Goal: Task Accomplishment & Management: Manage account settings

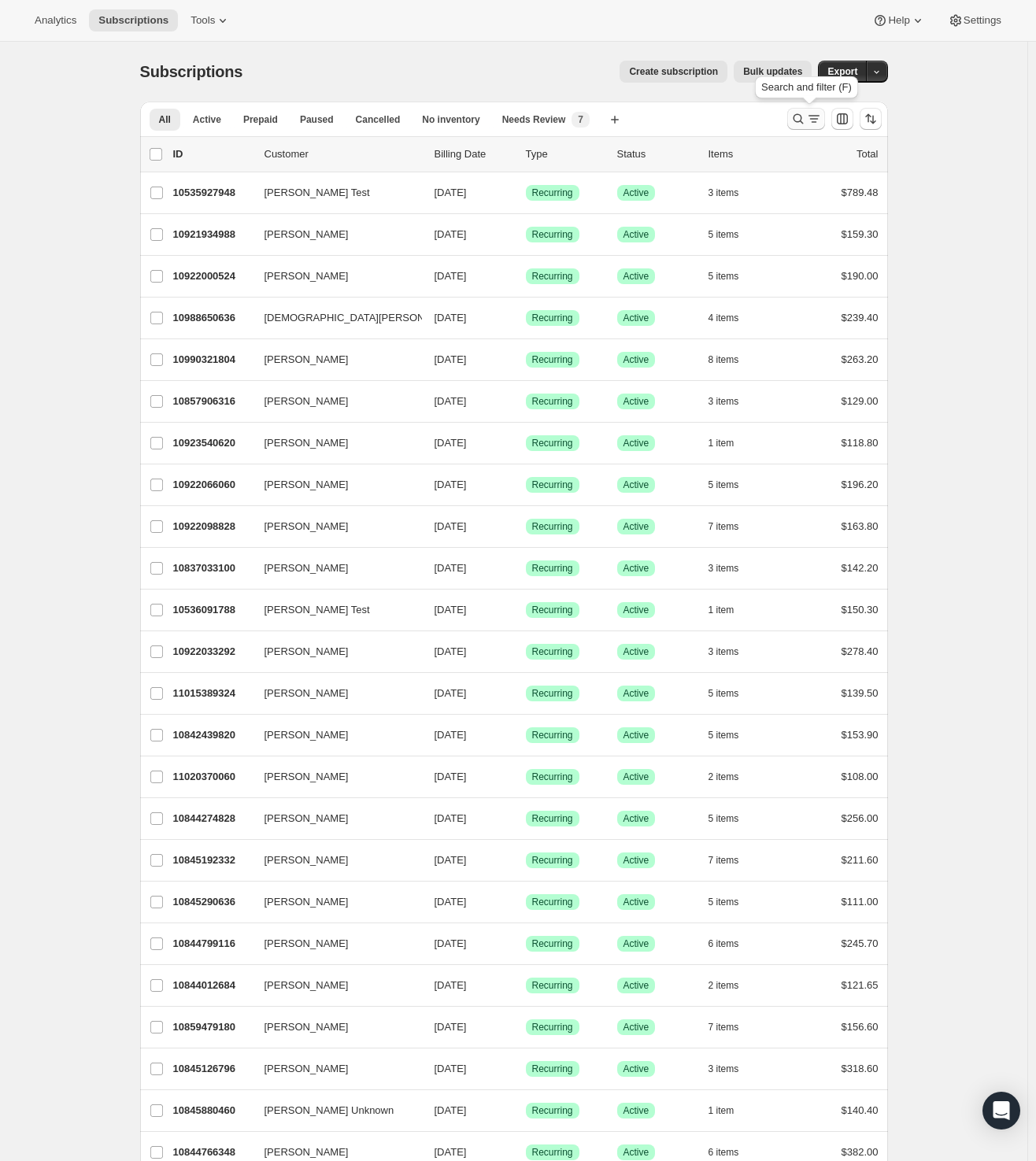
click at [799, 119] on icon "Search and filter results" at bounding box center [798, 119] width 16 height 16
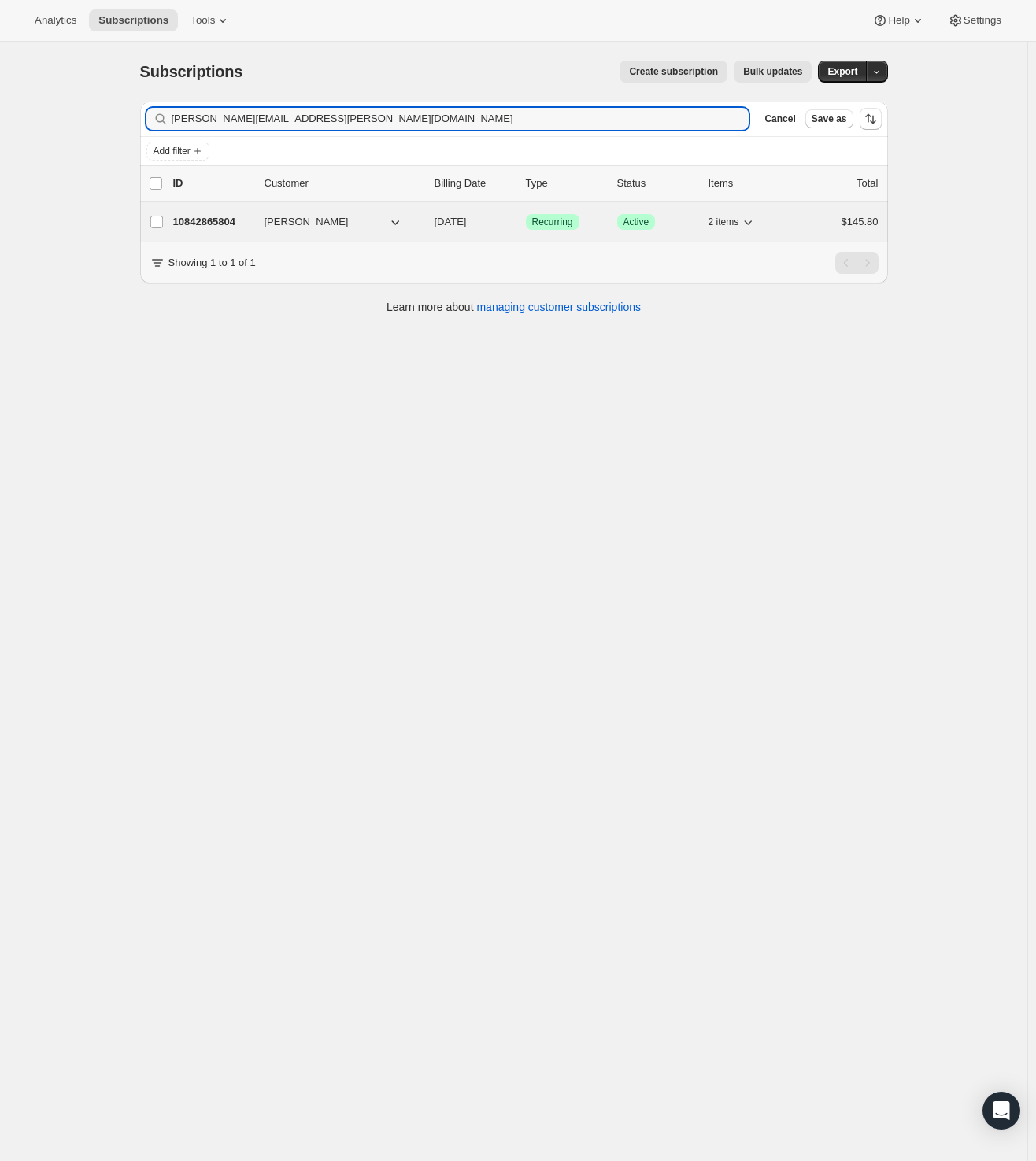
type input "[PERSON_NAME][EMAIL_ADDRESS][PERSON_NAME][DOMAIN_NAME]"
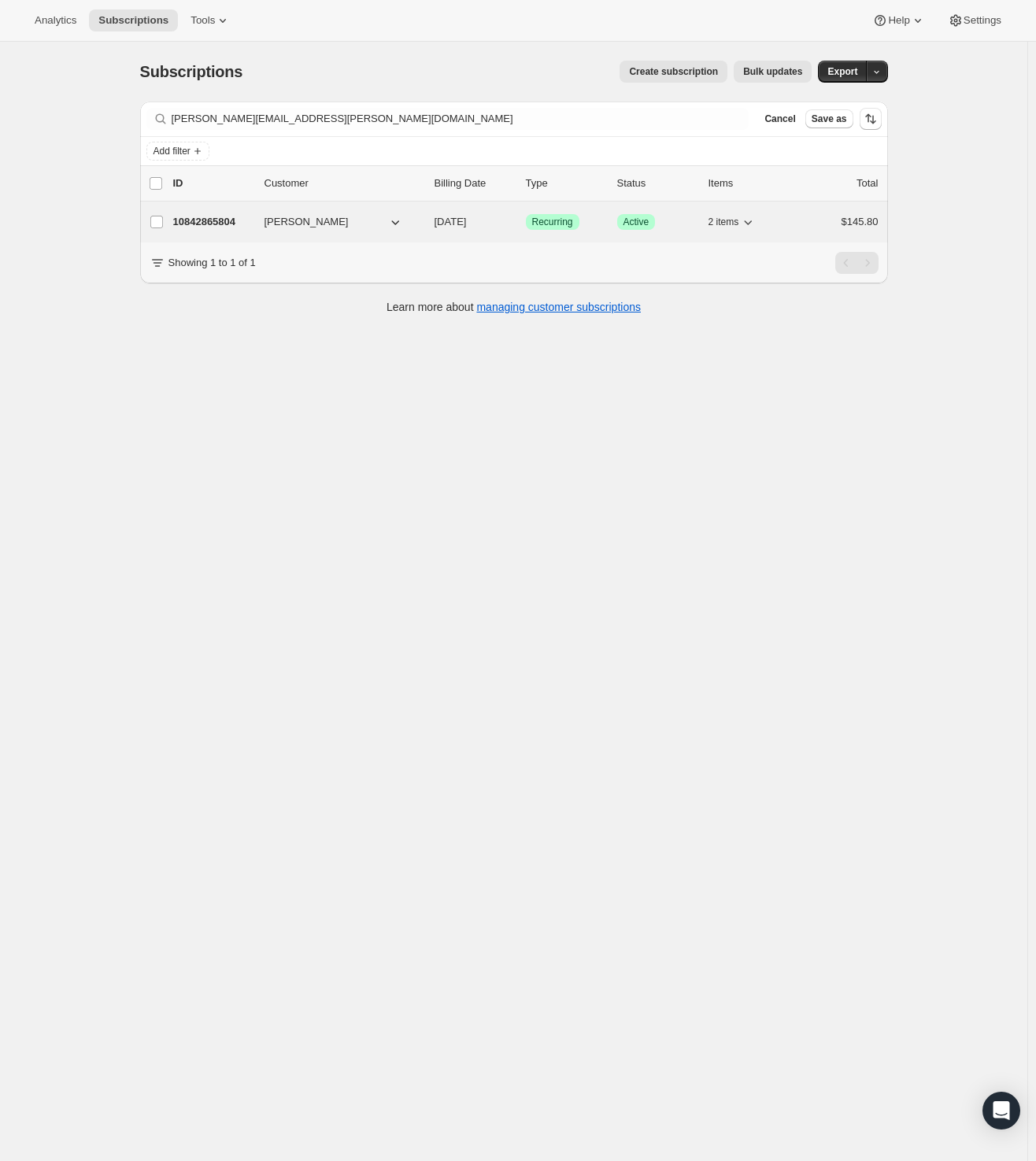
click at [217, 216] on p "10842865804" at bounding box center [212, 222] width 78 height 16
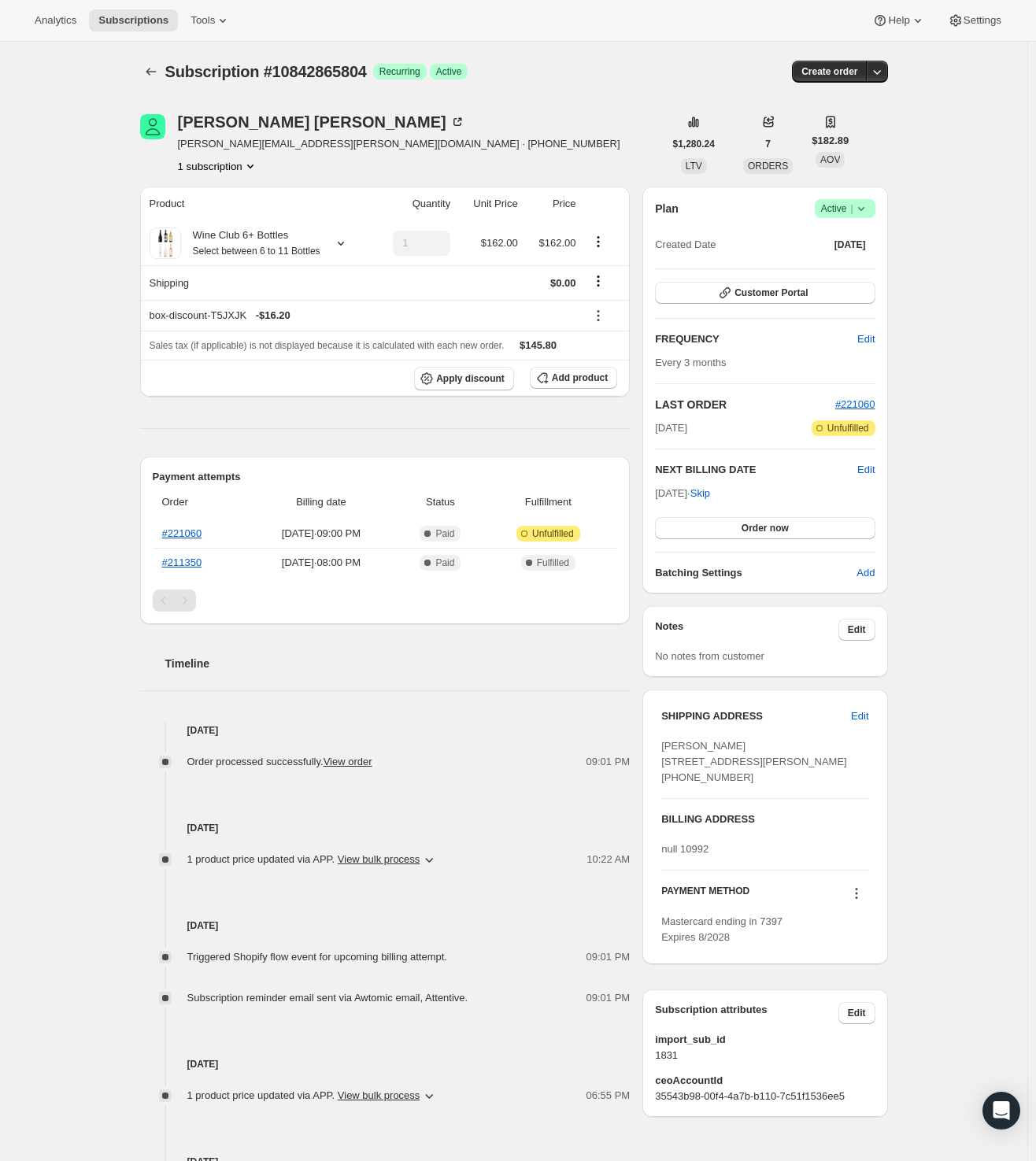
click at [863, 208] on icon at bounding box center [860, 209] width 6 height 4
click at [845, 262] on span "Cancel subscription" at bounding box center [843, 266] width 89 height 12
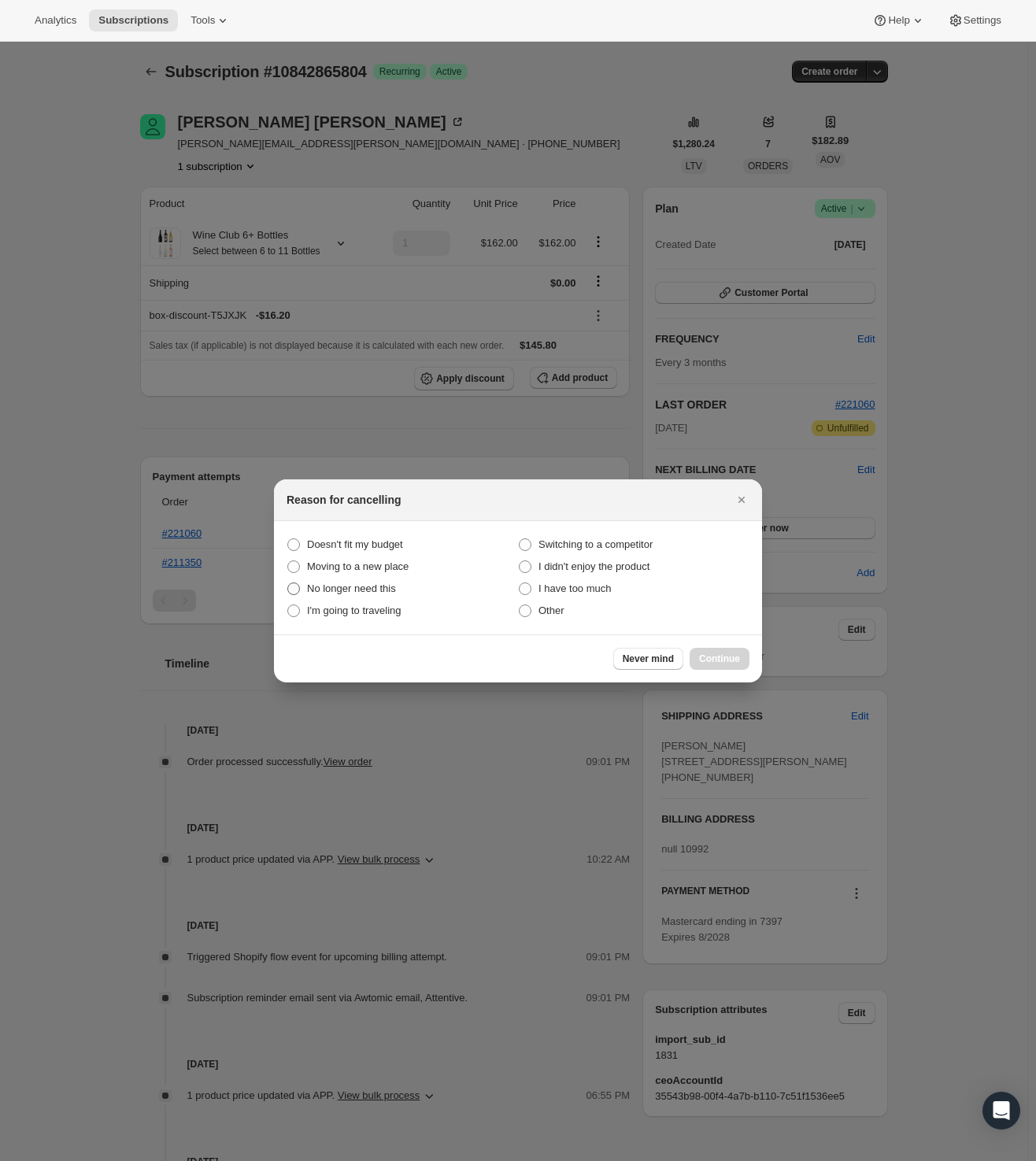
click at [359, 588] on span "No longer need this" at bounding box center [352, 588] width 89 height 12
click at [288, 583] on this "No longer need this" at bounding box center [287, 582] width 1 height 1
radio this "true"
click at [714, 659] on span "Continue" at bounding box center [719, 658] width 41 height 13
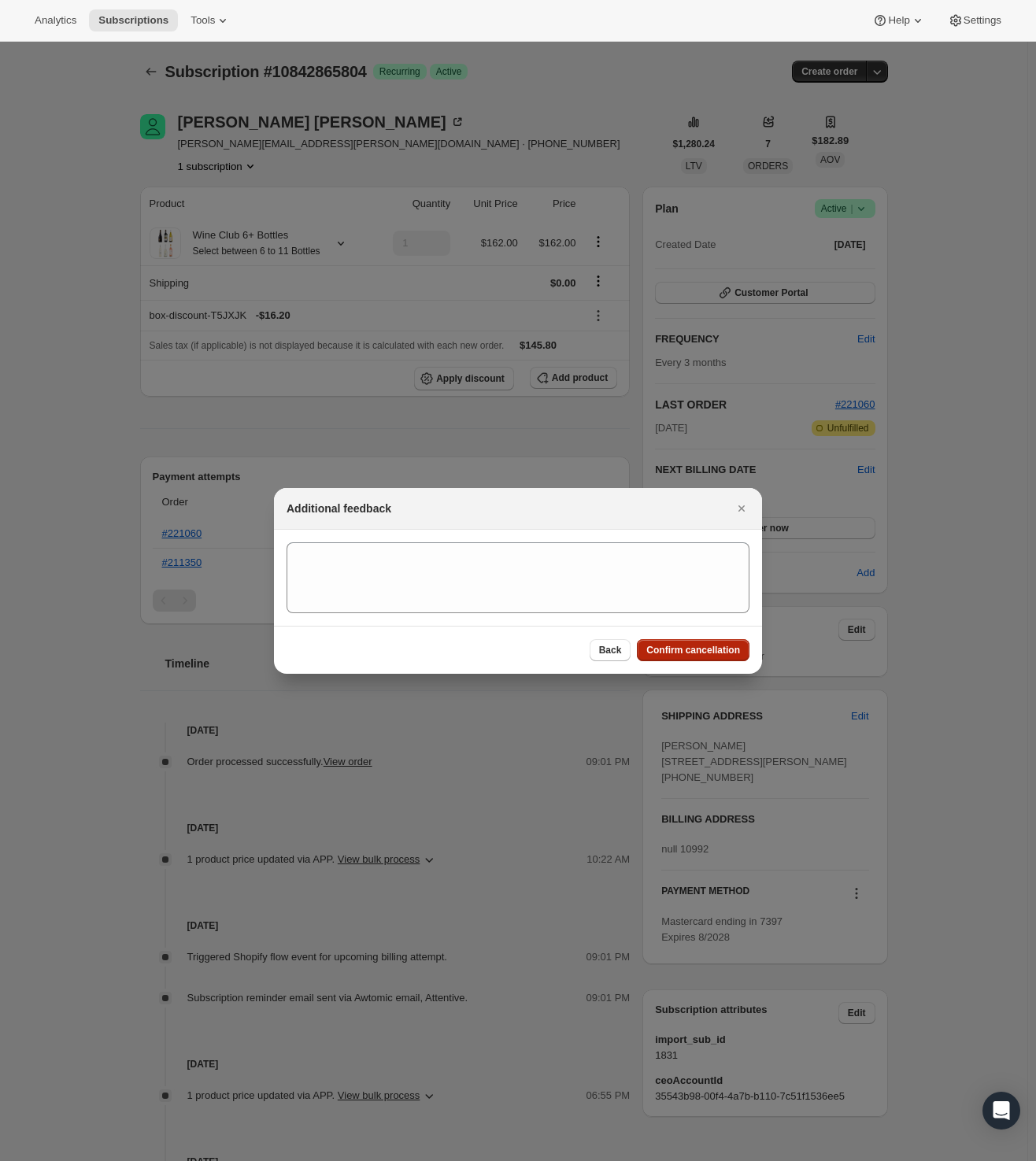
click at [677, 652] on span "Confirm cancellation" at bounding box center [693, 649] width 94 height 13
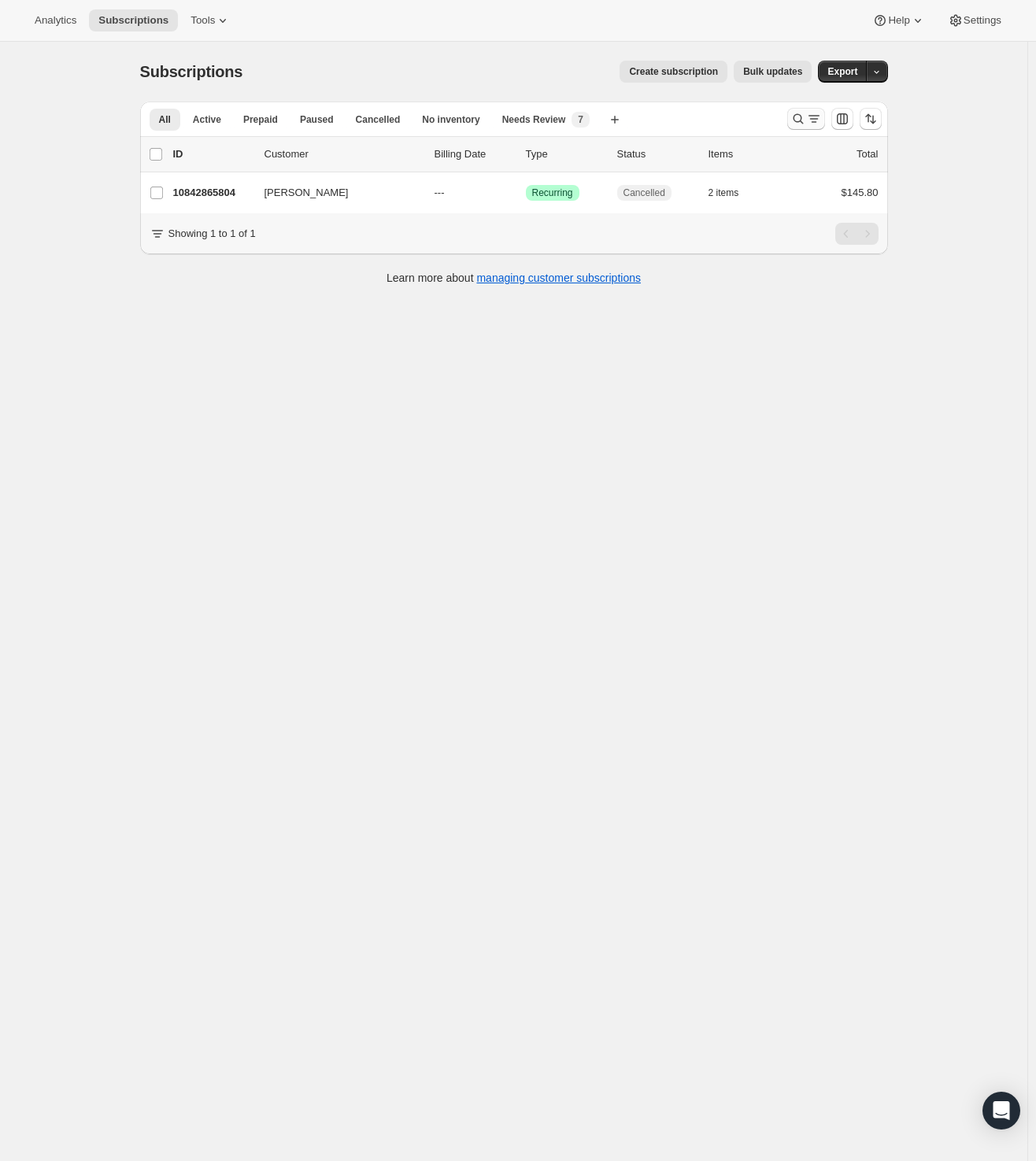
click at [800, 122] on icon "Search and filter results" at bounding box center [798, 119] width 16 height 16
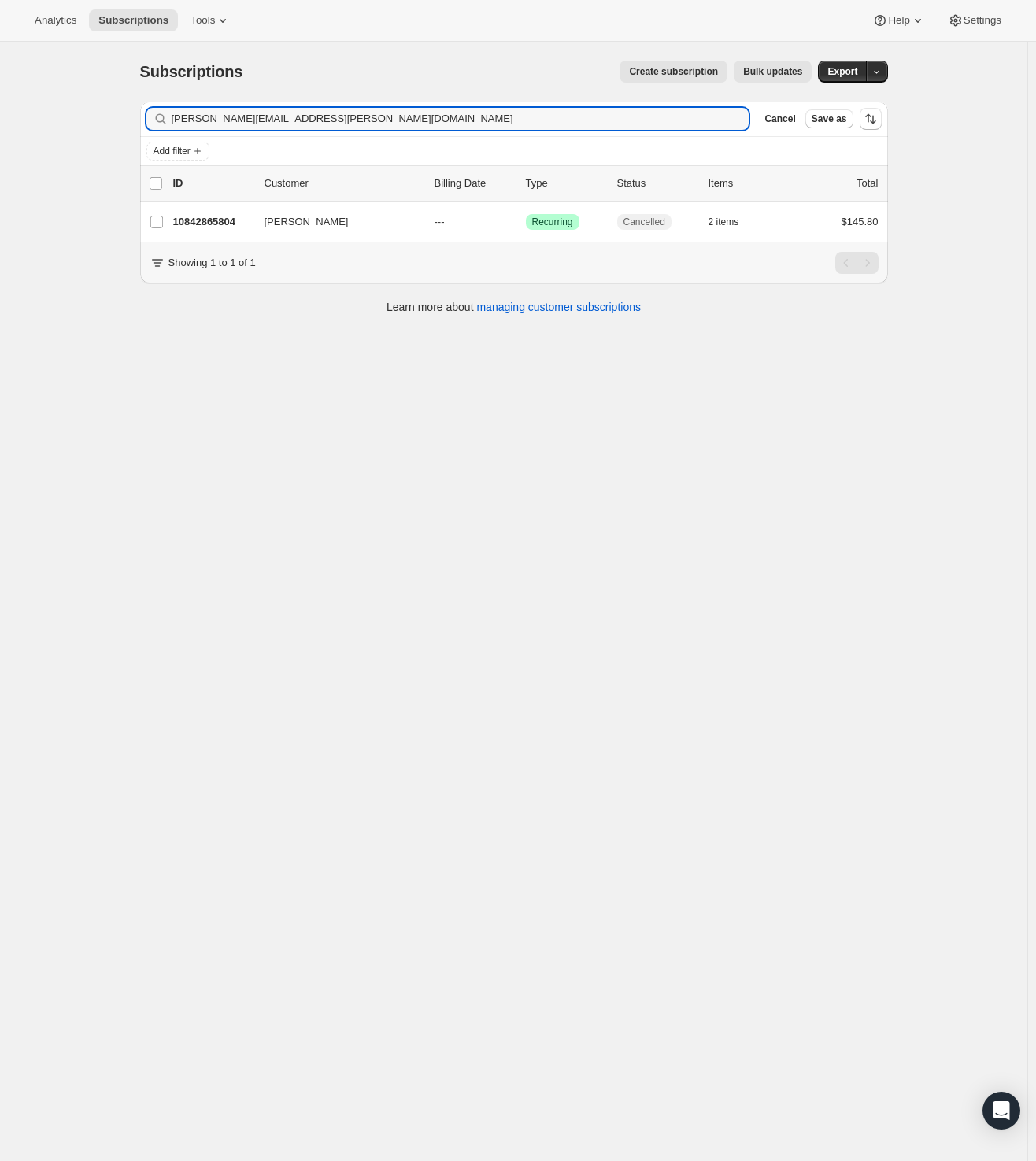
drag, startPoint x: 330, startPoint y: 117, endPoint x: -101, endPoint y: 98, distance: 431.4
click at [0, 98] on html "Analytics Subscriptions Tools Help Settings Skip to content Subscriptions. This…" at bounding box center [518, 580] width 1036 height 1161
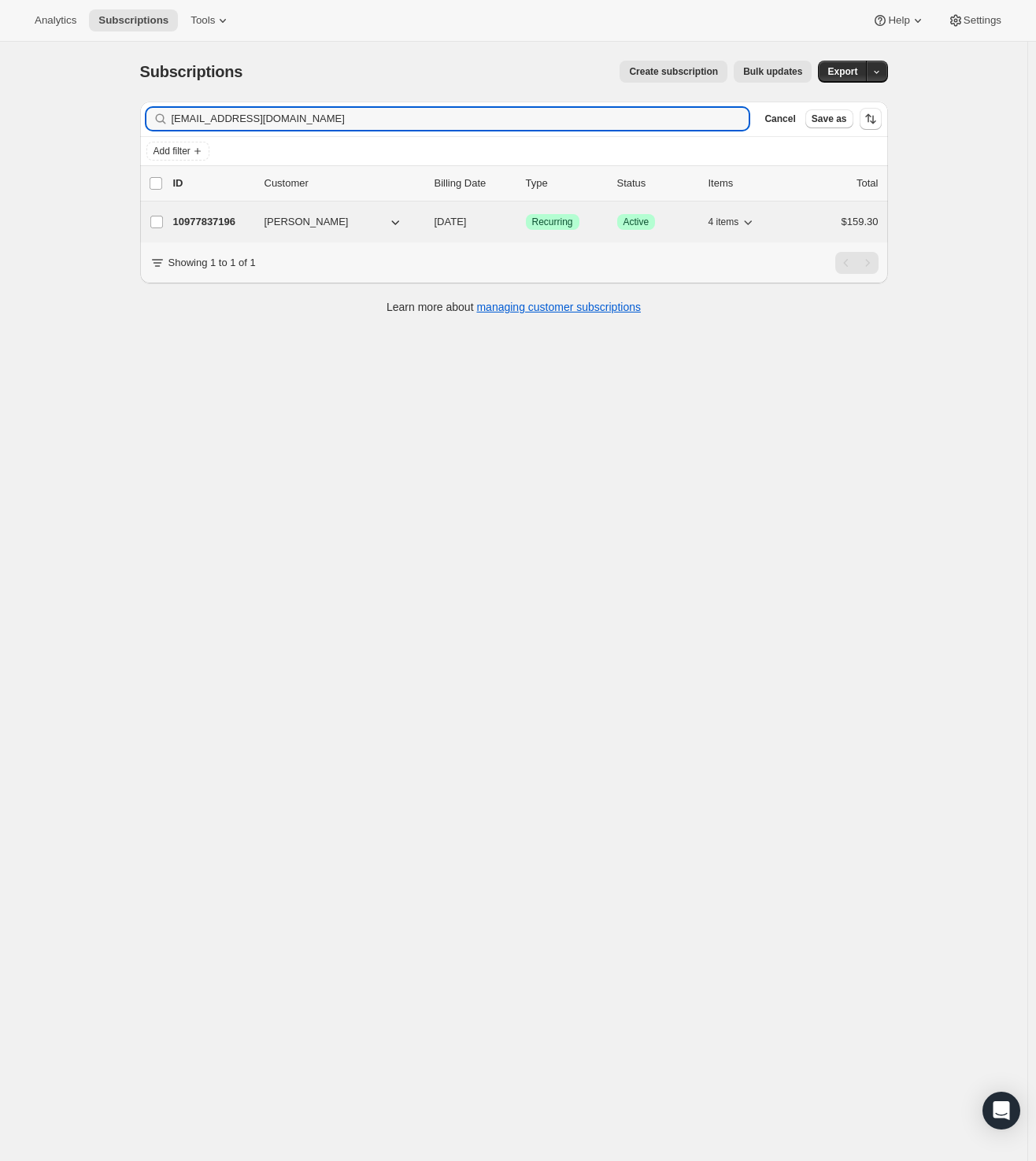
type input "[EMAIL_ADDRESS][DOMAIN_NAME]"
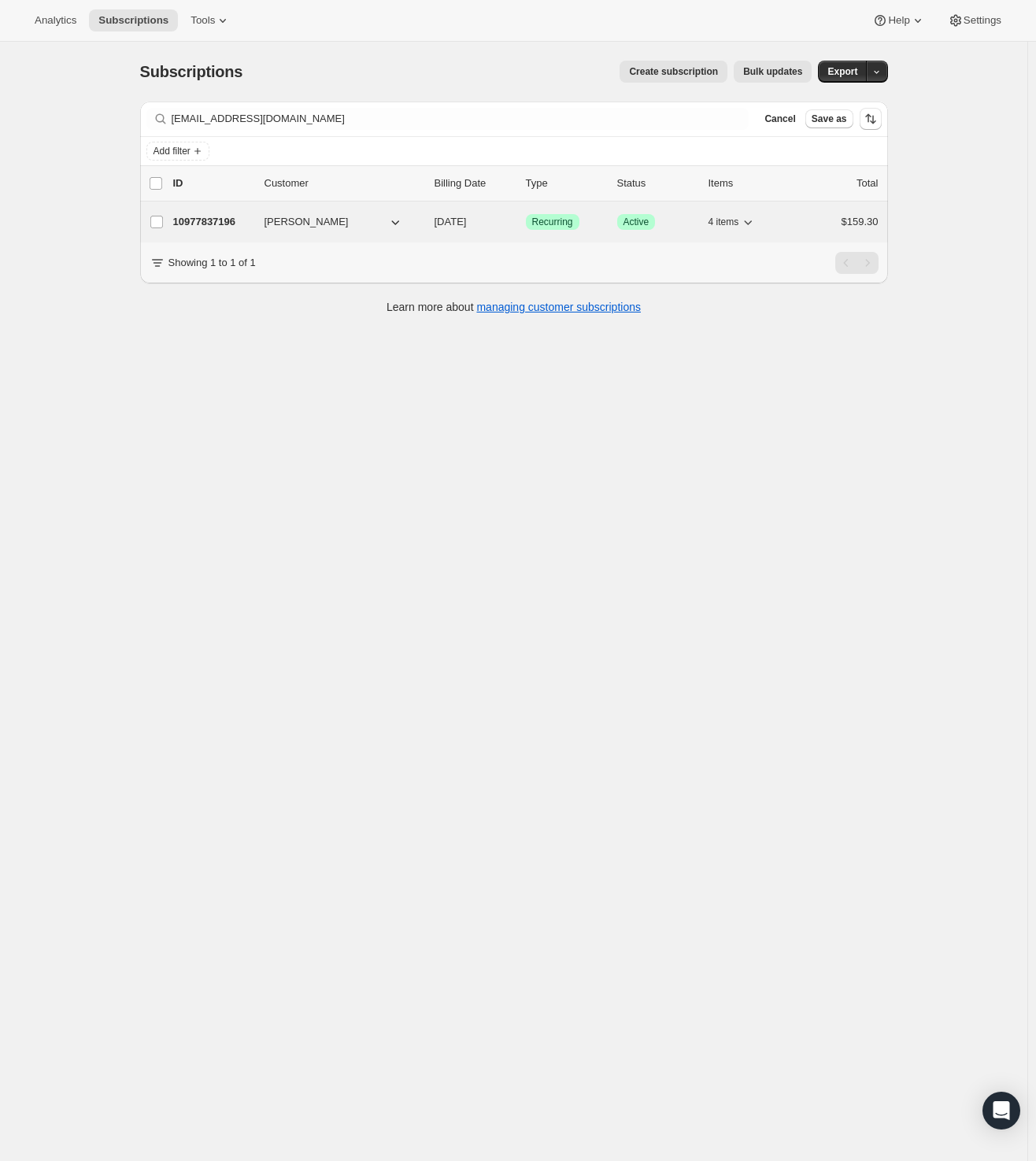
click at [220, 218] on p "10977837196" at bounding box center [212, 222] width 78 height 16
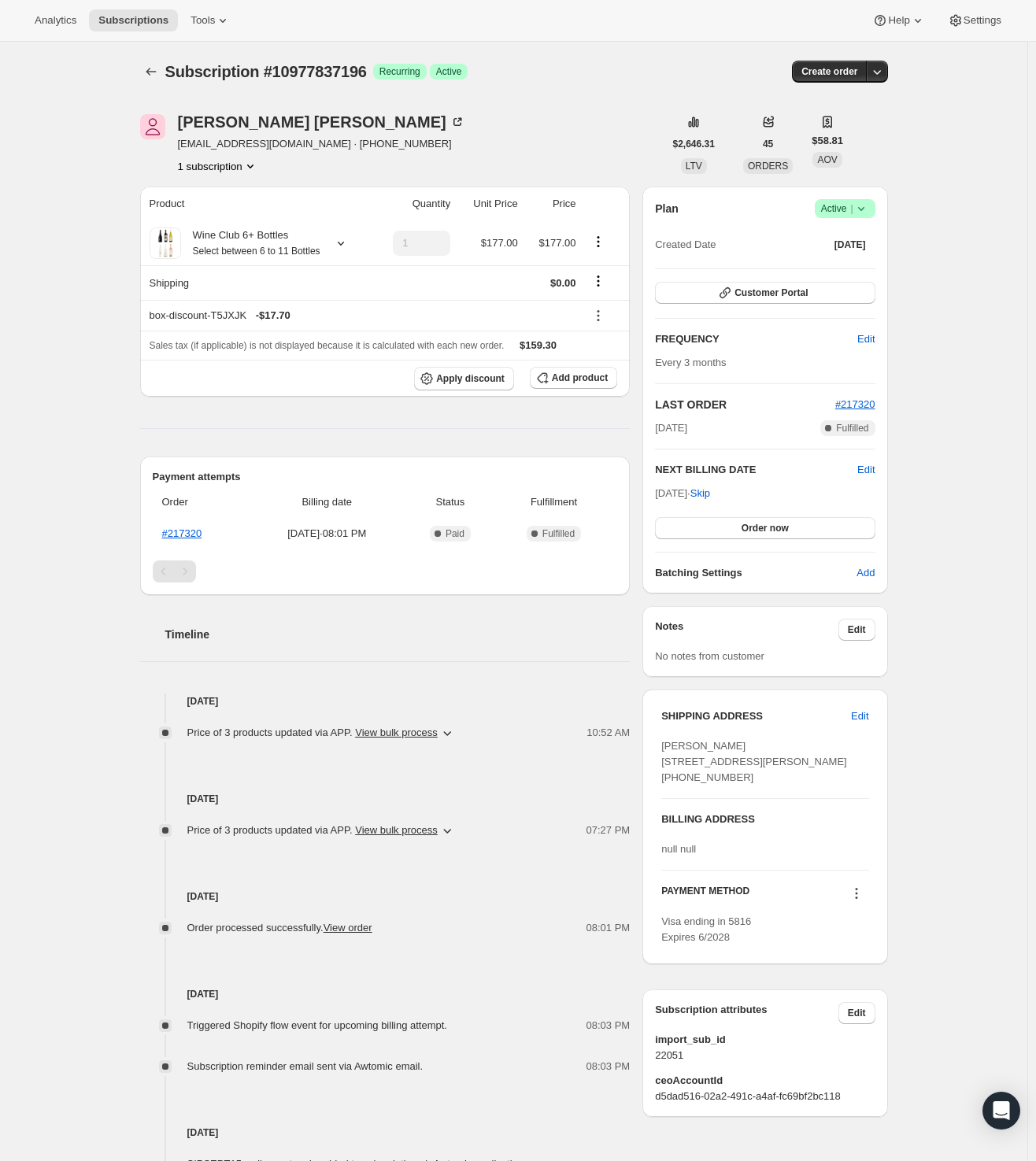
click at [865, 207] on icon at bounding box center [861, 208] width 16 height 16
click at [863, 262] on span "Cancel subscription" at bounding box center [843, 266] width 89 height 12
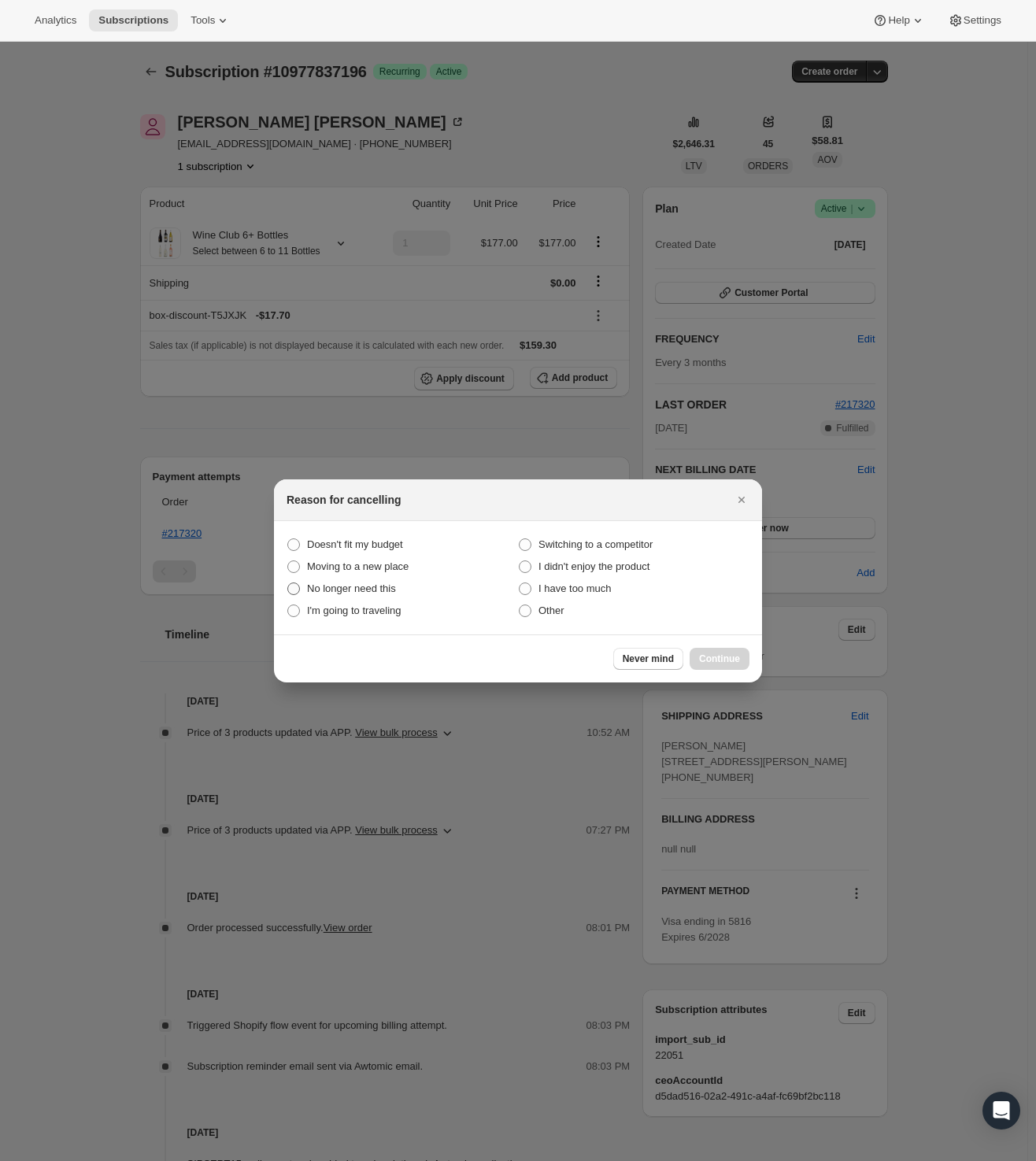
click at [379, 582] on span "No longer need this" at bounding box center [352, 588] width 89 height 12
click at [288, 582] on this "No longer need this" at bounding box center [287, 582] width 1 height 1
radio this "true"
click at [721, 660] on span "Continue" at bounding box center [719, 658] width 41 height 13
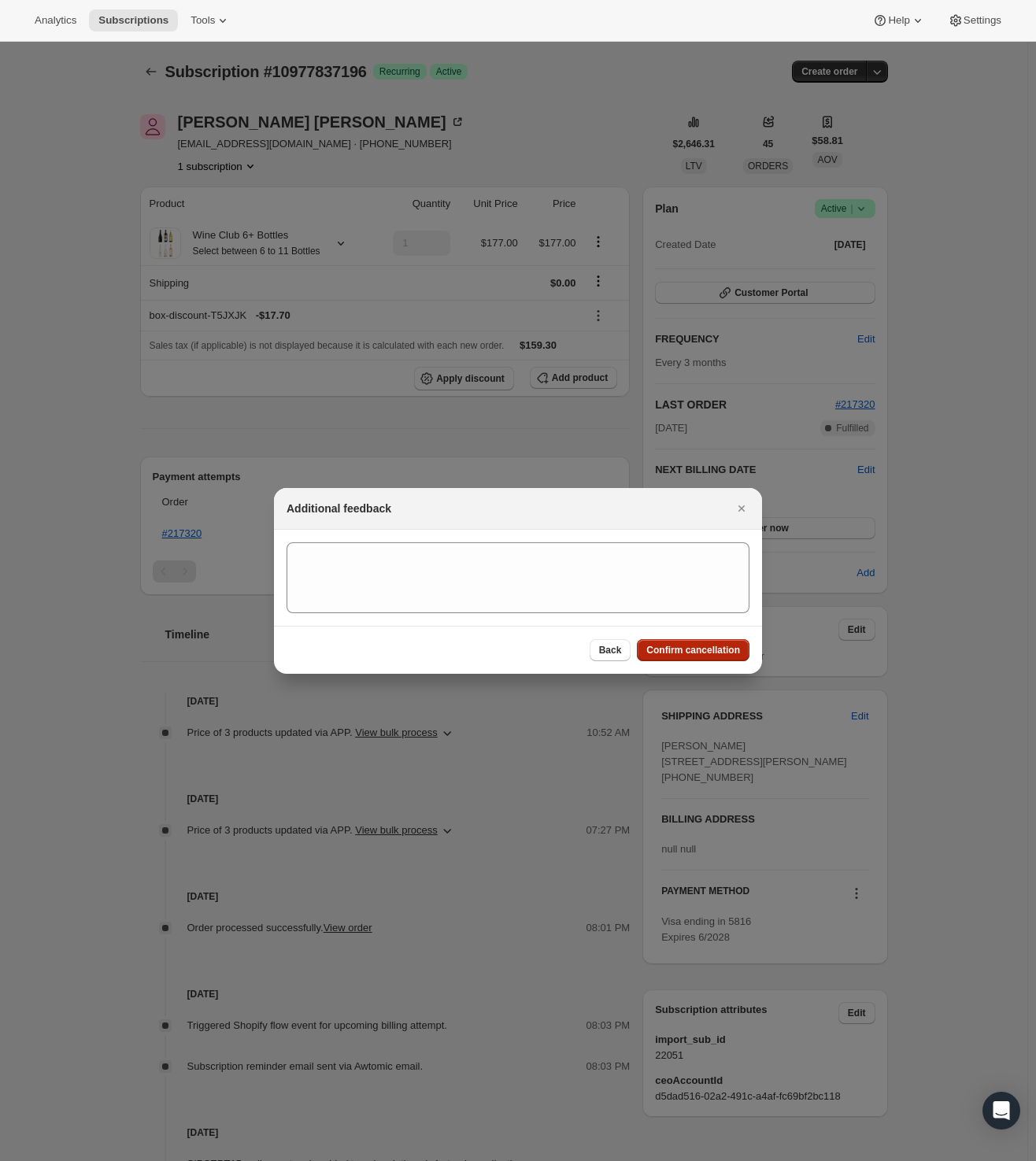
click at [721, 649] on span "Confirm cancellation" at bounding box center [693, 649] width 94 height 13
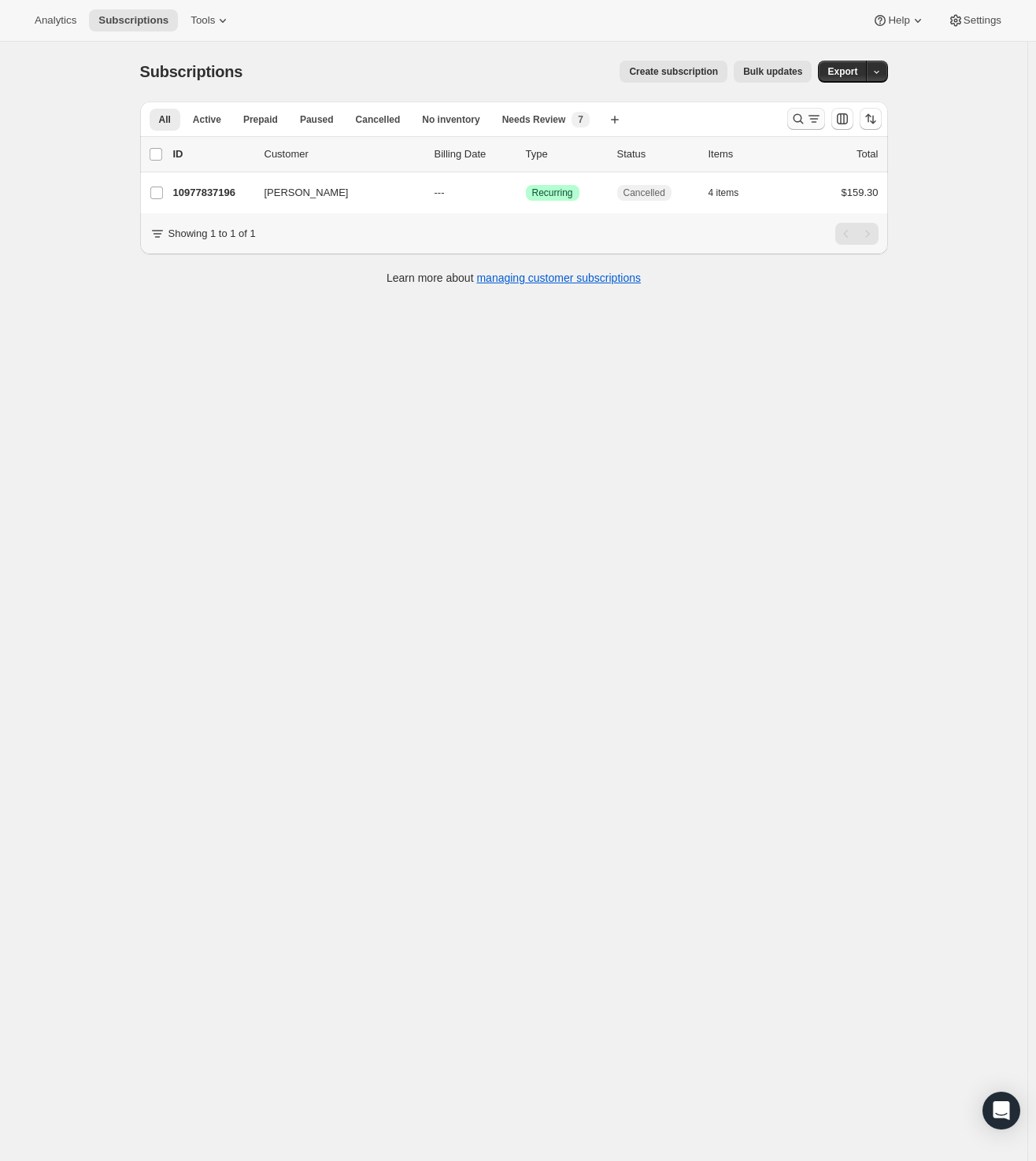
click at [802, 124] on icon "Search and filter results" at bounding box center [798, 119] width 16 height 16
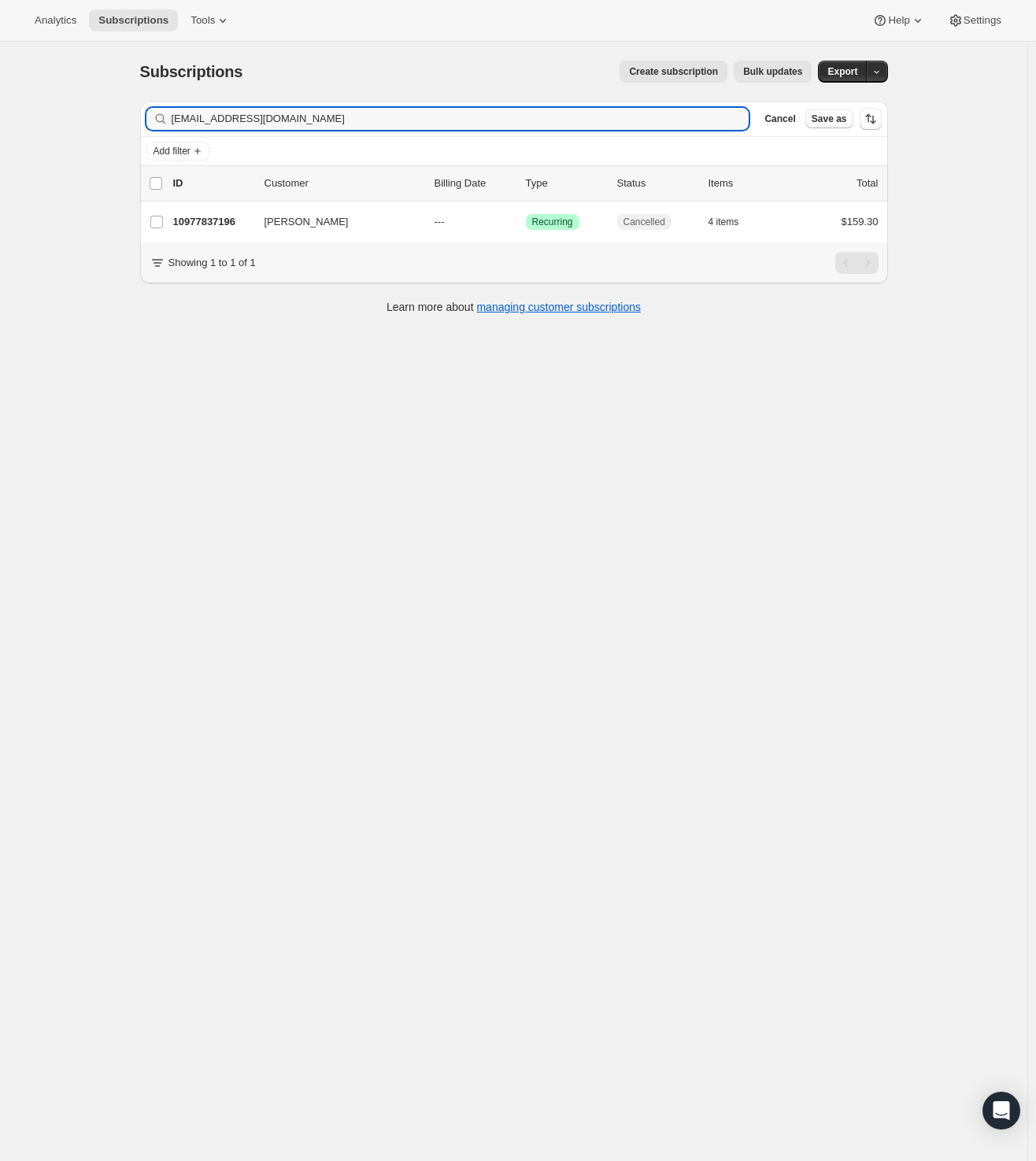
drag, startPoint x: 320, startPoint y: 119, endPoint x: -15, endPoint y: 99, distance: 335.6
click at [0, 99] on html "Analytics Subscriptions Tools Help Settings Skip to content Subscriptions. This…" at bounding box center [518, 580] width 1036 height 1161
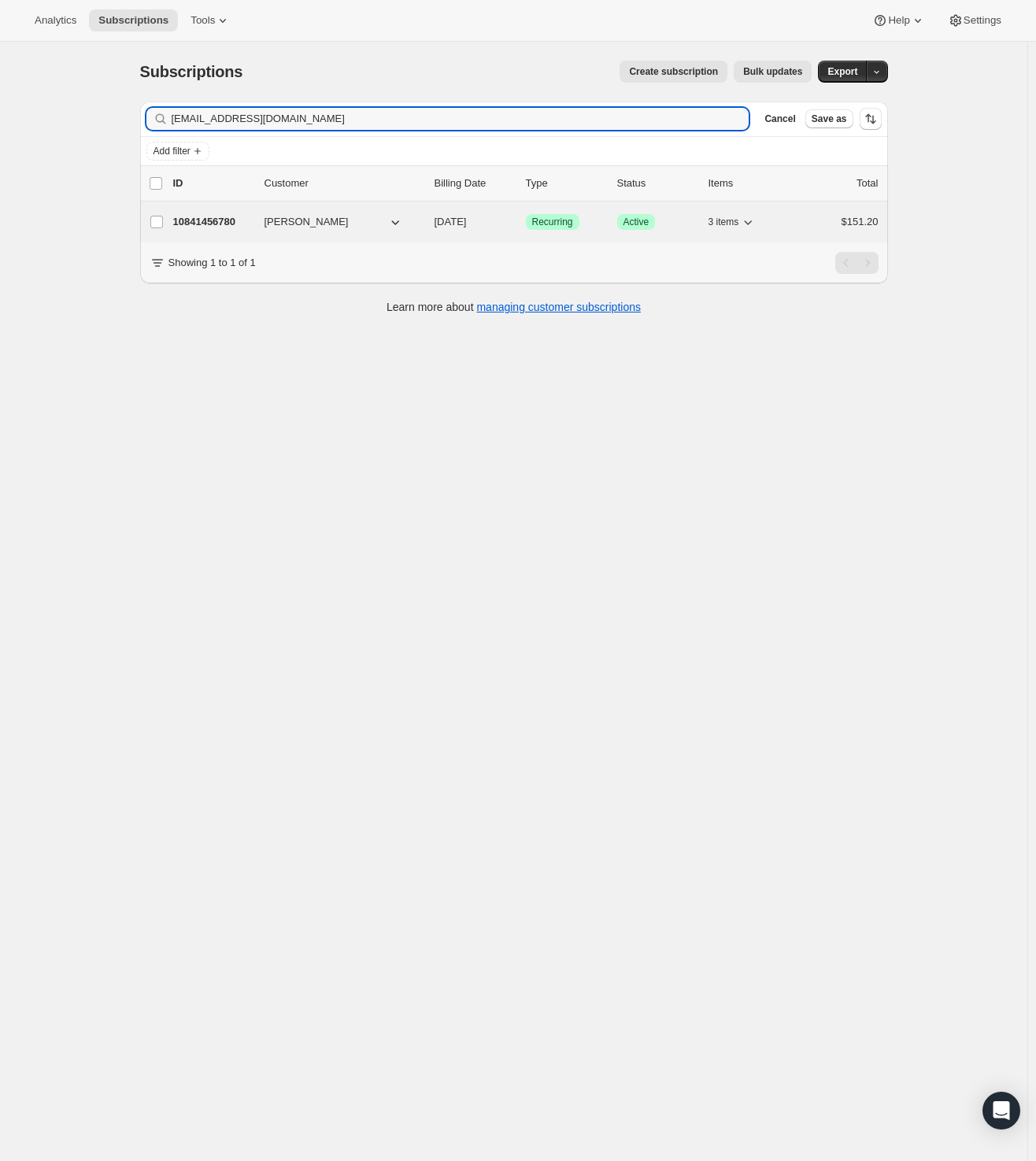
type input "[EMAIL_ADDRESS][DOMAIN_NAME]"
click at [204, 220] on p "10841456780" at bounding box center [212, 222] width 78 height 16
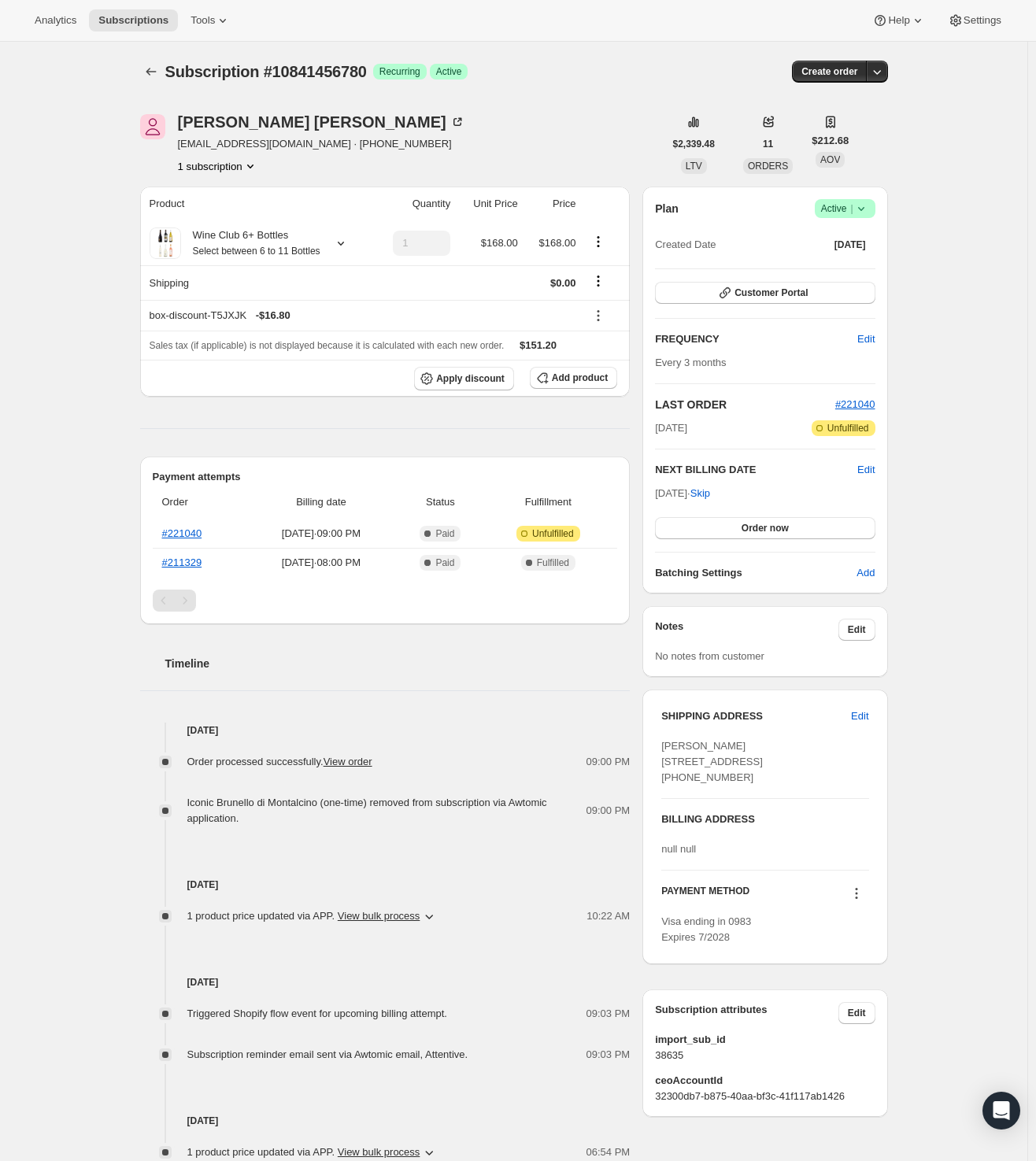
click at [867, 209] on icon at bounding box center [861, 208] width 16 height 16
click at [834, 264] on span "Cancel subscription" at bounding box center [843, 266] width 89 height 12
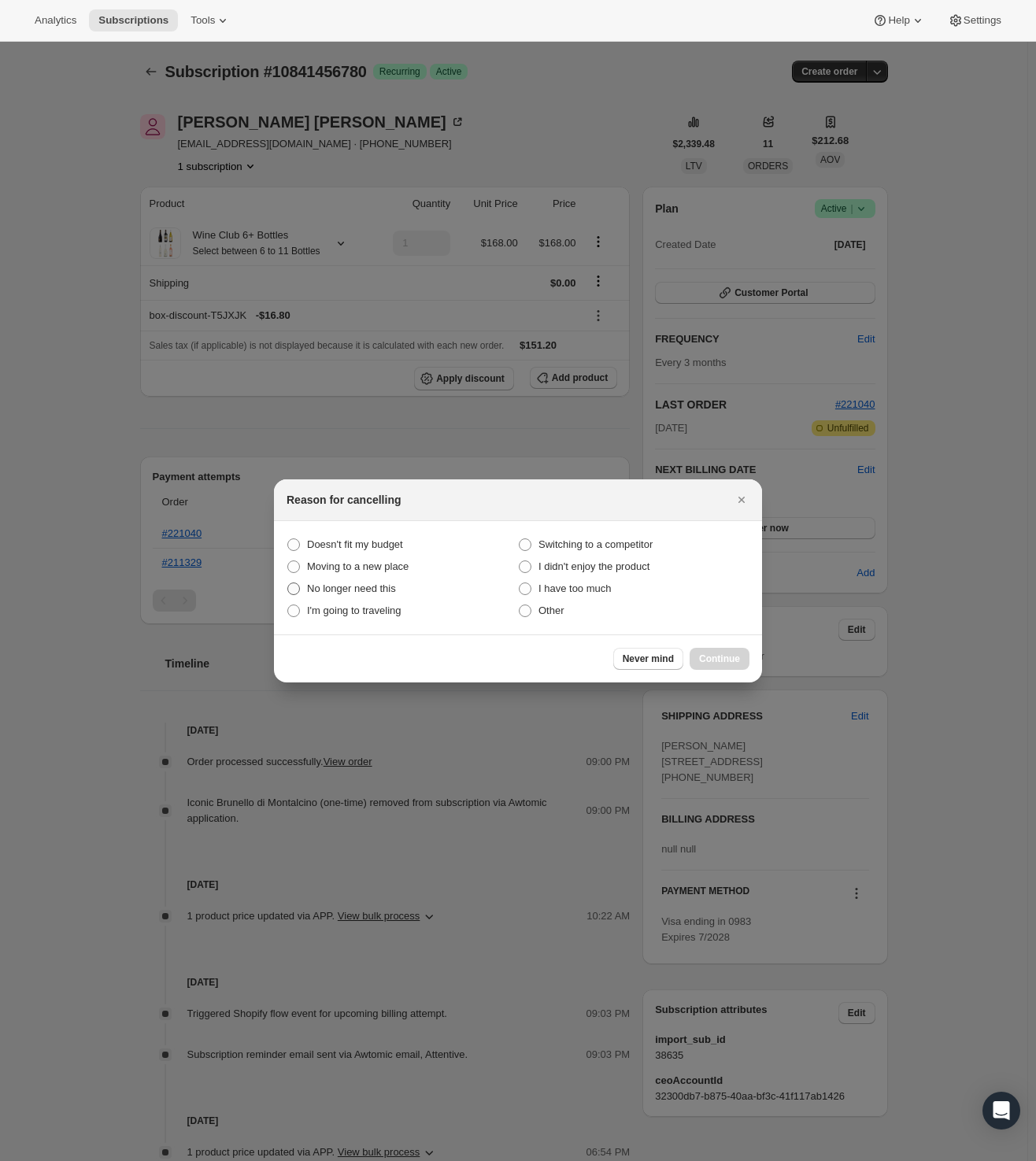
click at [360, 583] on span "No longer need this" at bounding box center [352, 588] width 89 height 12
click at [299, 589] on span ":rqs:" at bounding box center [293, 588] width 13 height 13
click at [288, 583] on this "No longer need this" at bounding box center [287, 582] width 1 height 1
radio this "true"
click at [719, 665] on button "Continue" at bounding box center [719, 658] width 60 height 22
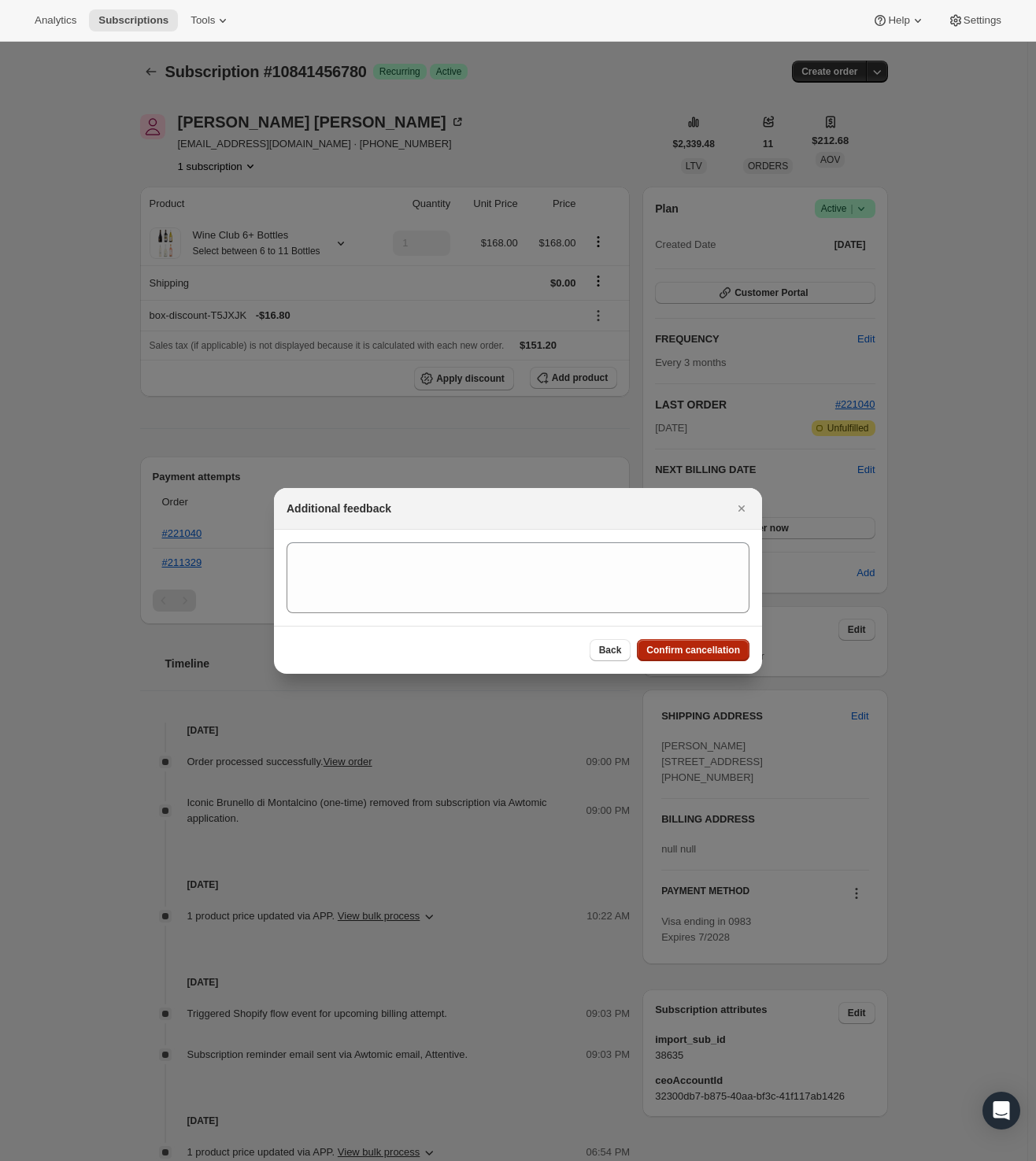
click at [692, 643] on button "Confirm cancellation" at bounding box center [693, 649] width 112 height 22
